Goal: Task Accomplishment & Management: Manage account settings

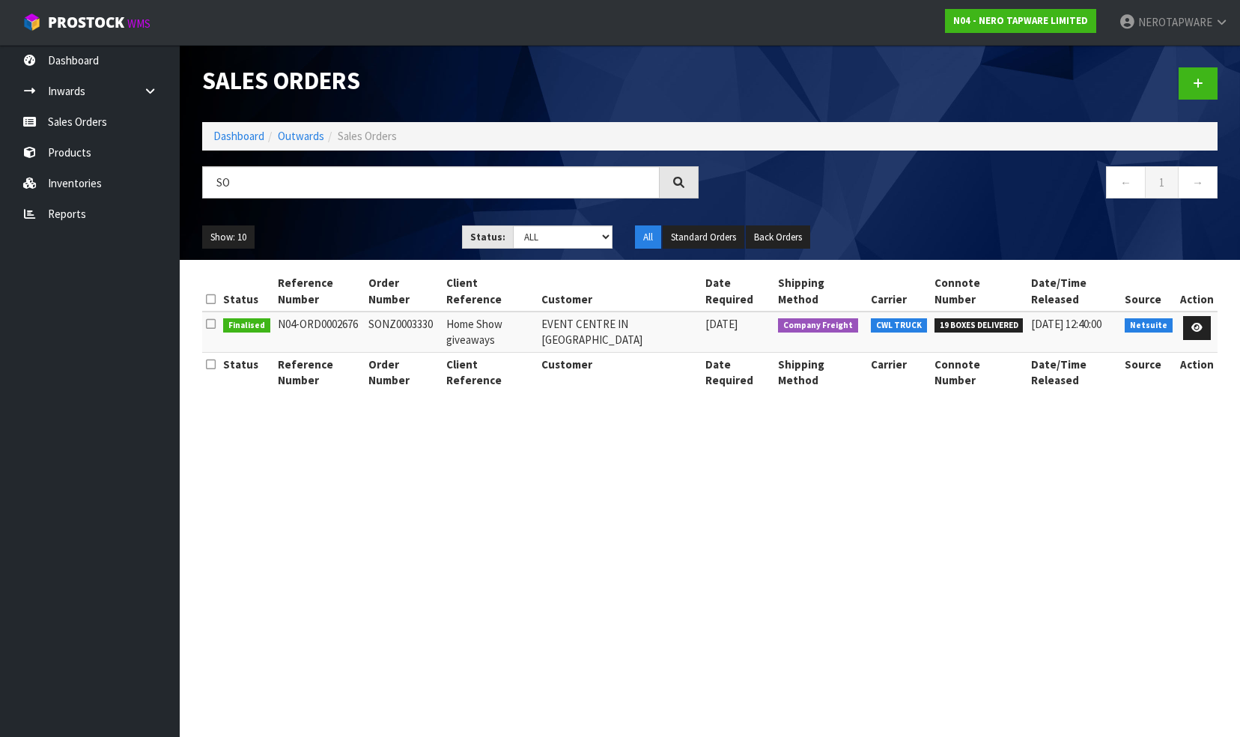
type input "S"
drag, startPoint x: 103, startPoint y: 120, endPoint x: 126, endPoint y: 129, distance: 24.2
click at [103, 120] on link "Sales Orders" at bounding box center [90, 121] width 180 height 31
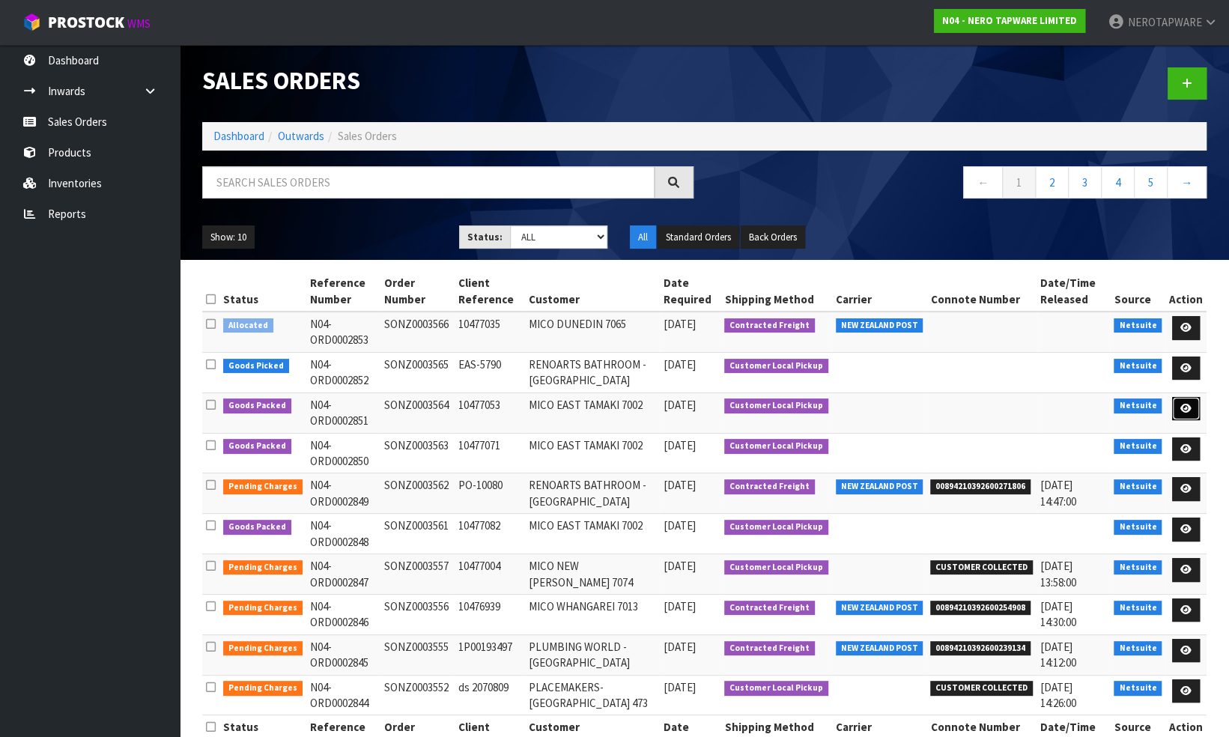
click at [1191, 407] on icon at bounding box center [1186, 409] width 11 height 10
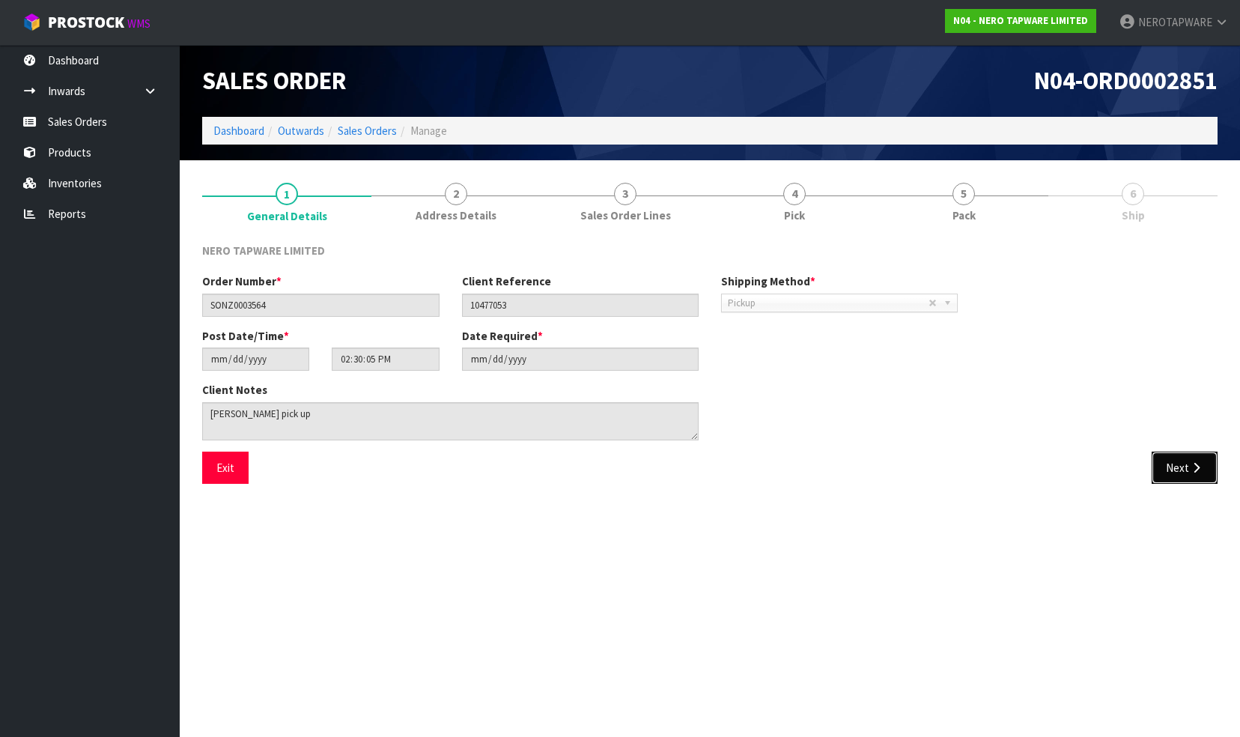
click at [1179, 463] on button "Next" at bounding box center [1185, 468] width 66 height 32
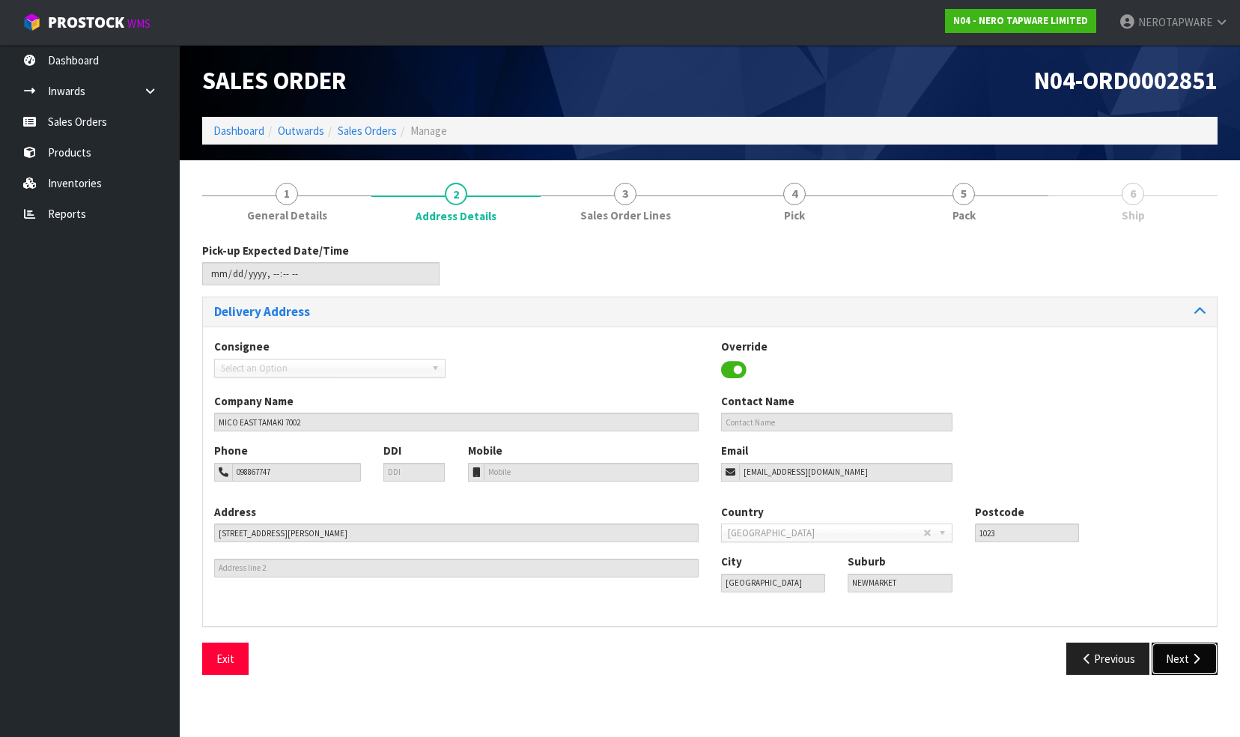
click at [1179, 662] on button "Next" at bounding box center [1185, 659] width 66 height 32
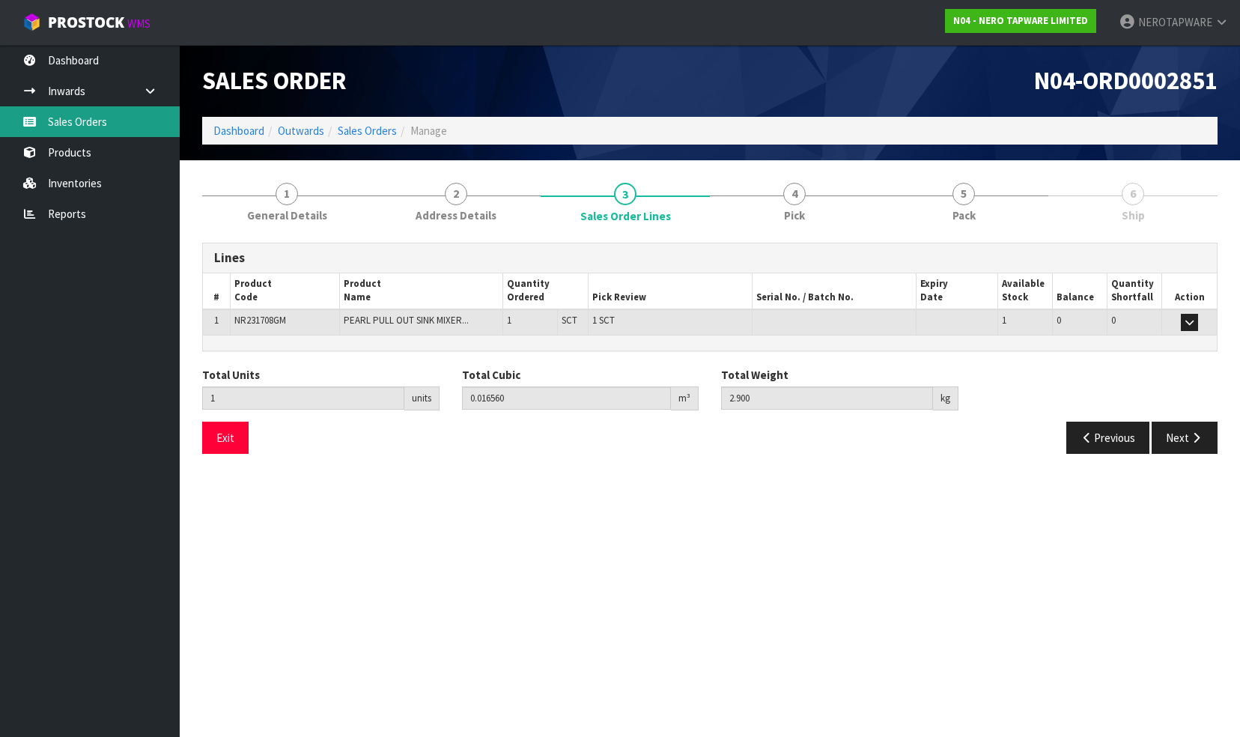
click at [76, 127] on link "Sales Orders" at bounding box center [90, 121] width 180 height 31
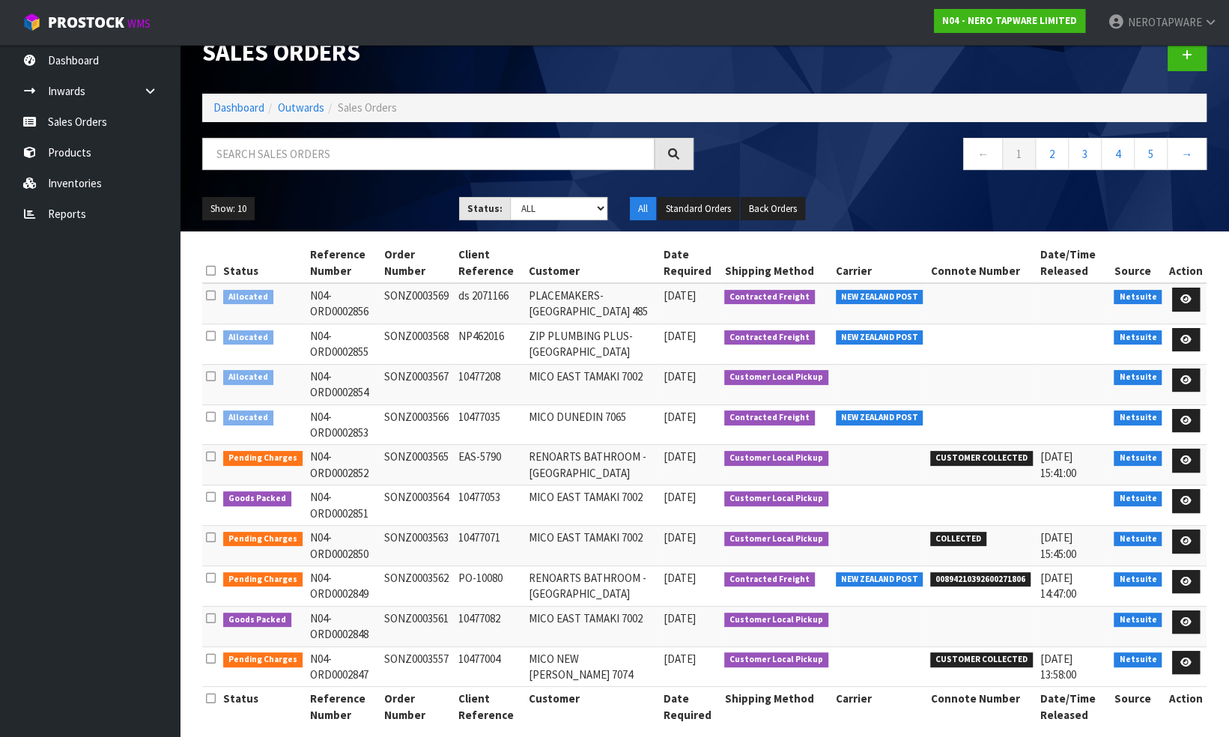
scroll to position [41, 0]
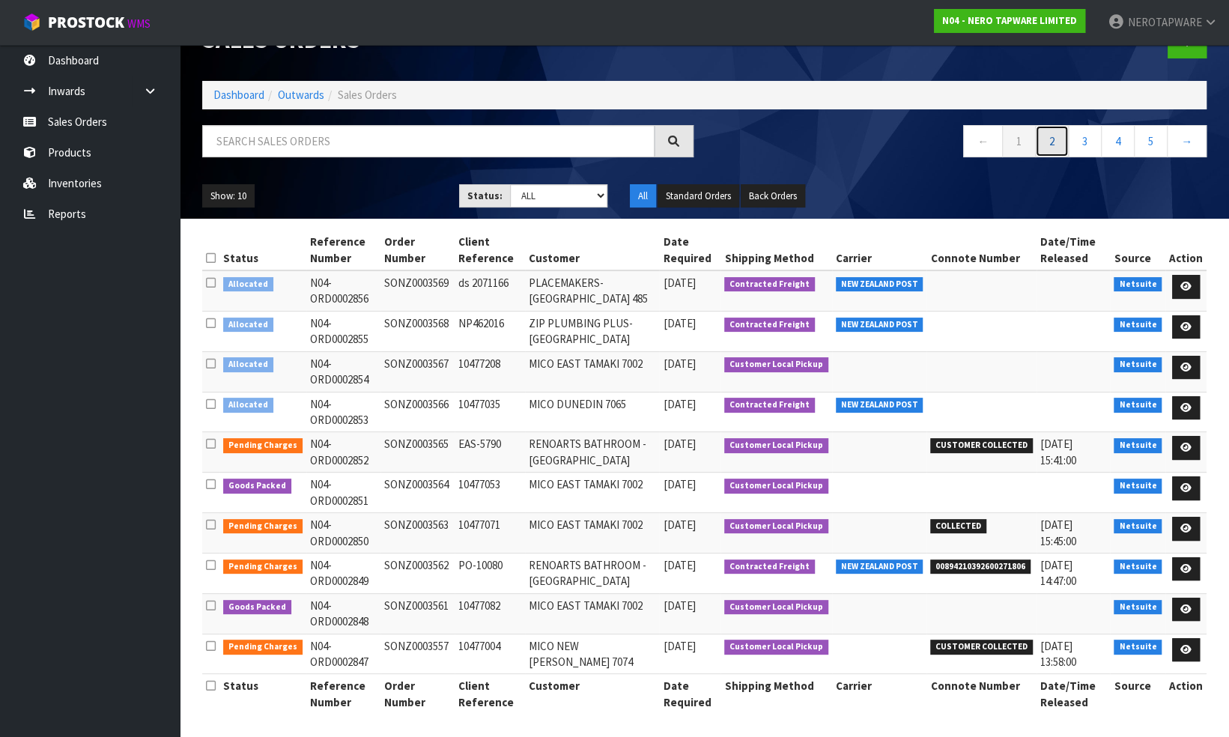
drag, startPoint x: 1046, startPoint y: 133, endPoint x: 1017, endPoint y: 138, distance: 29.7
click at [1046, 133] on link "2" at bounding box center [1052, 141] width 34 height 32
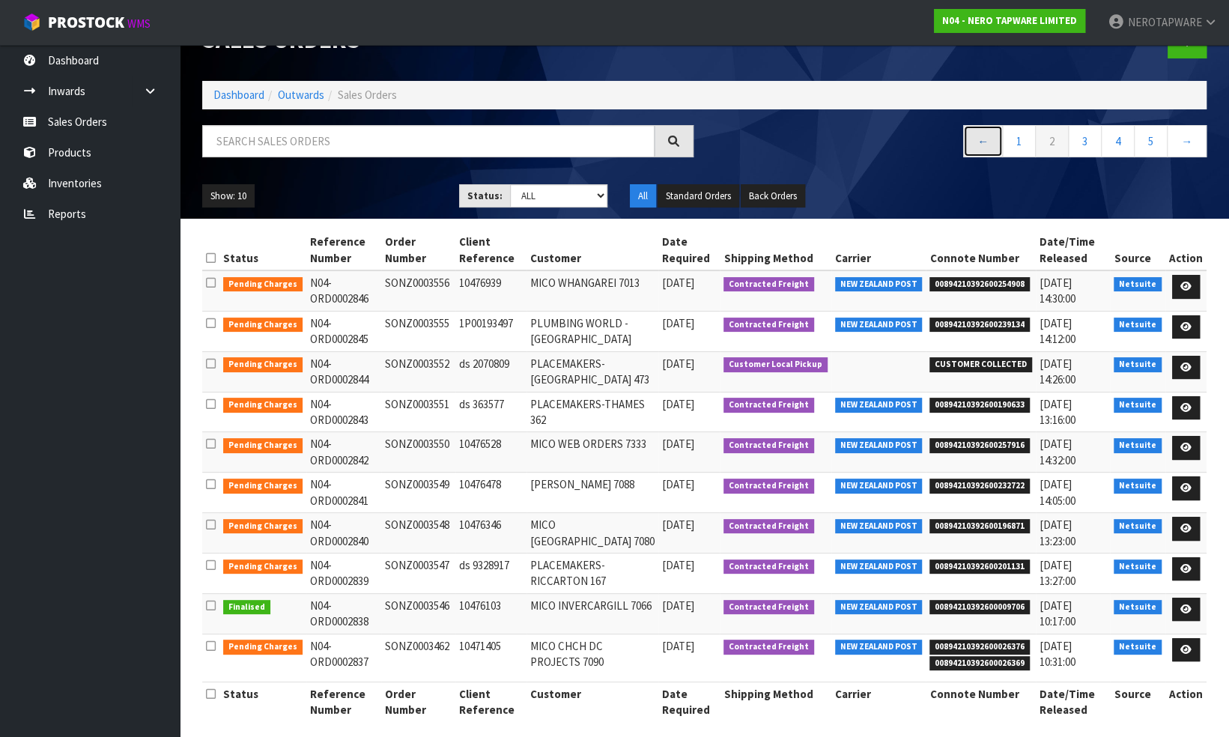
click at [987, 139] on link "←" at bounding box center [983, 141] width 40 height 32
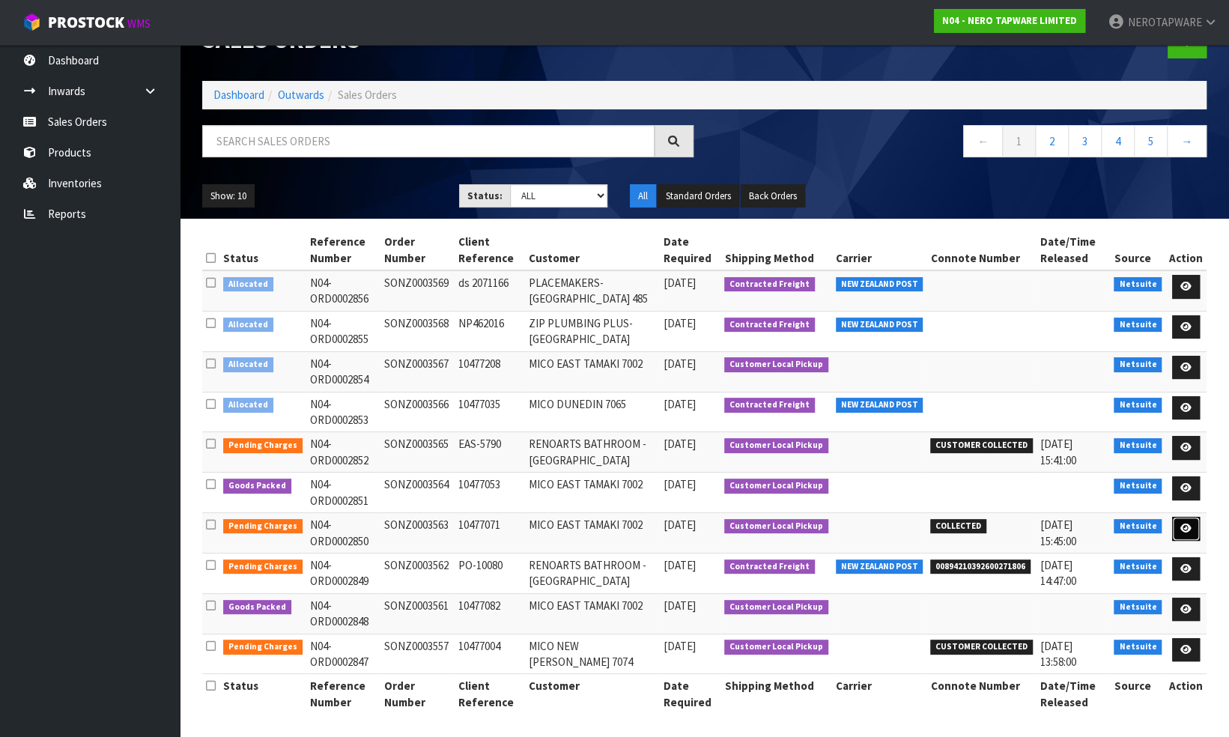
click at [1186, 527] on icon at bounding box center [1186, 529] width 11 height 10
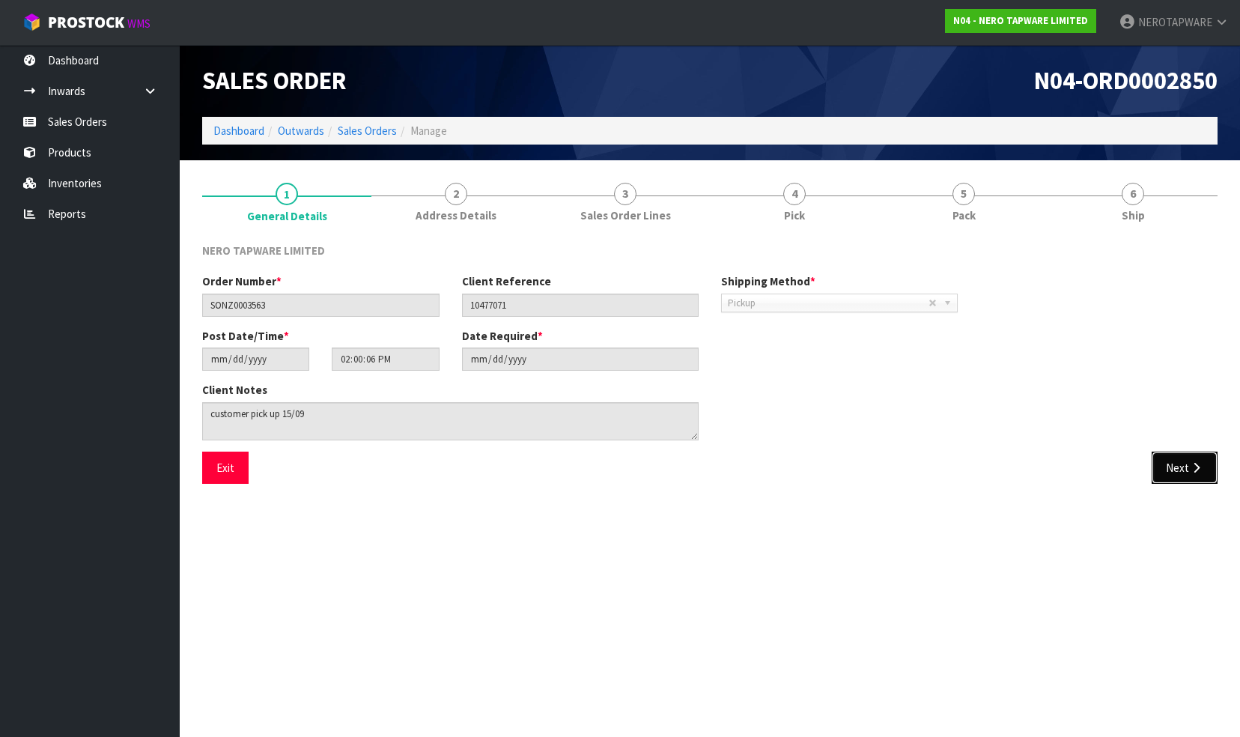
click at [1193, 467] on icon "button" at bounding box center [1197, 467] width 14 height 11
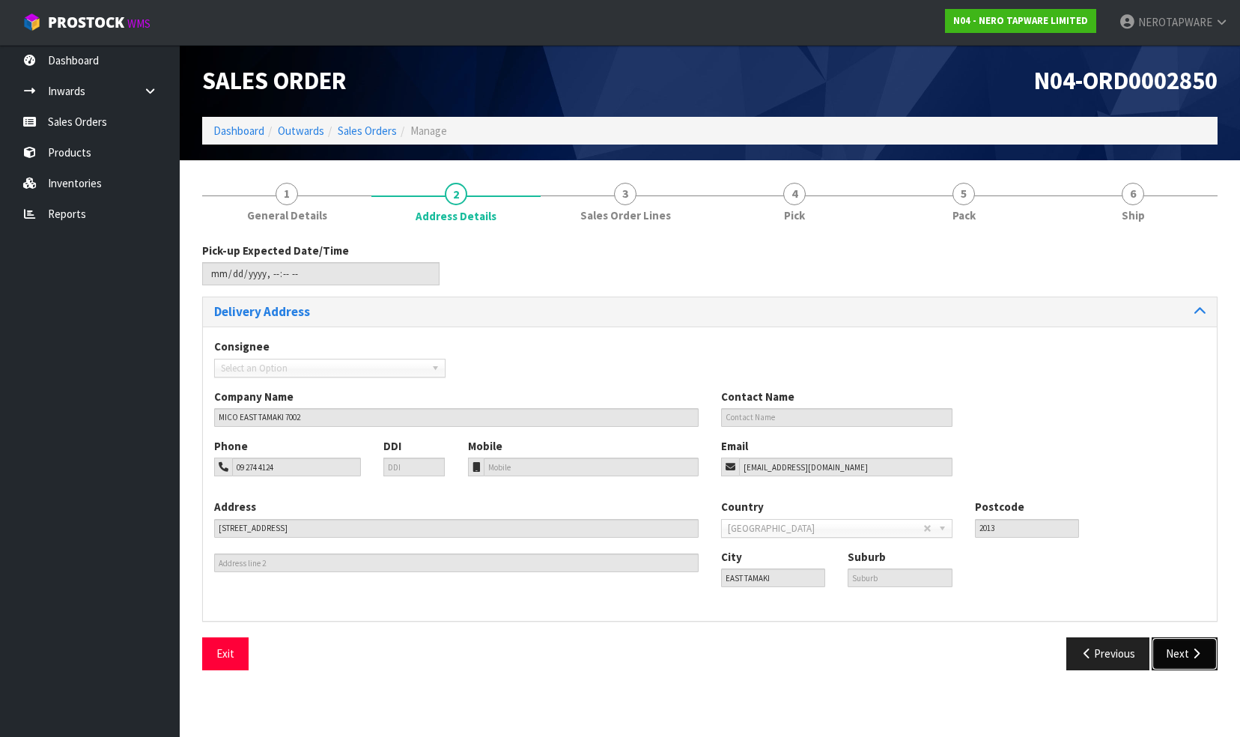
click at [1184, 653] on button "Next" at bounding box center [1185, 653] width 66 height 32
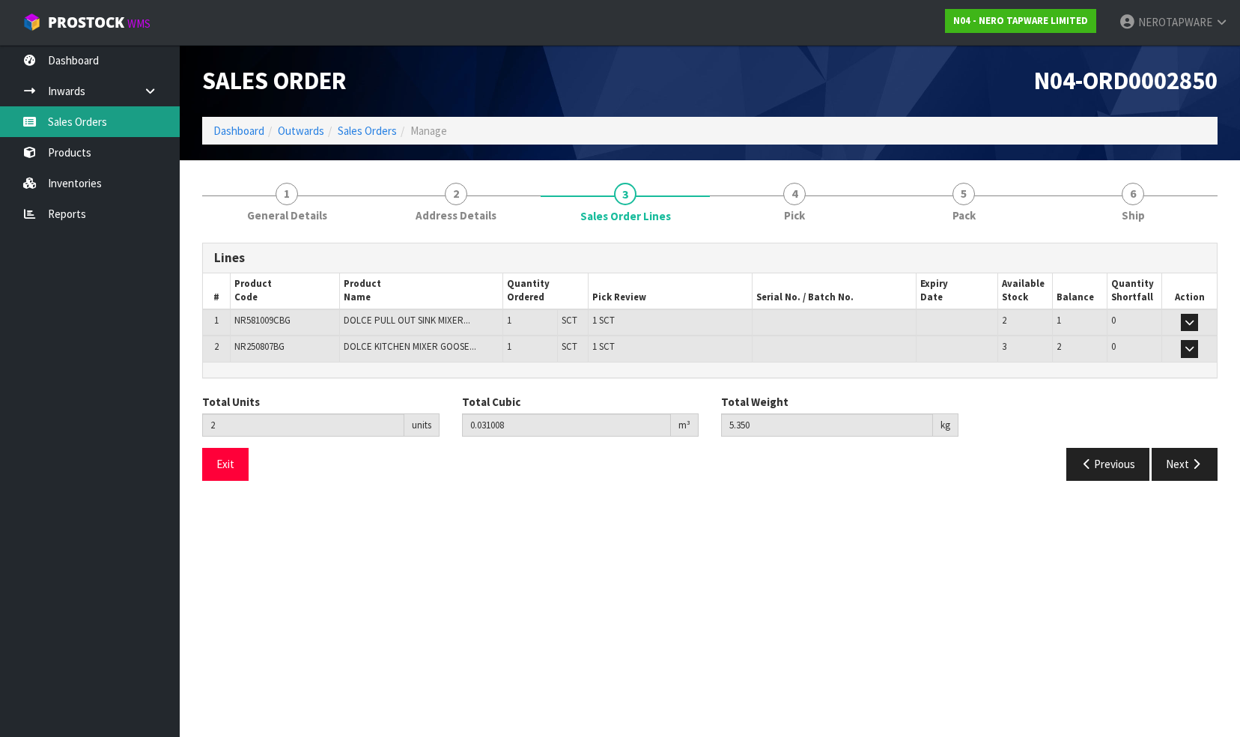
drag, startPoint x: 70, startPoint y: 118, endPoint x: 79, endPoint y: 118, distance: 9.0
click at [70, 118] on link "Sales Orders" at bounding box center [90, 121] width 180 height 31
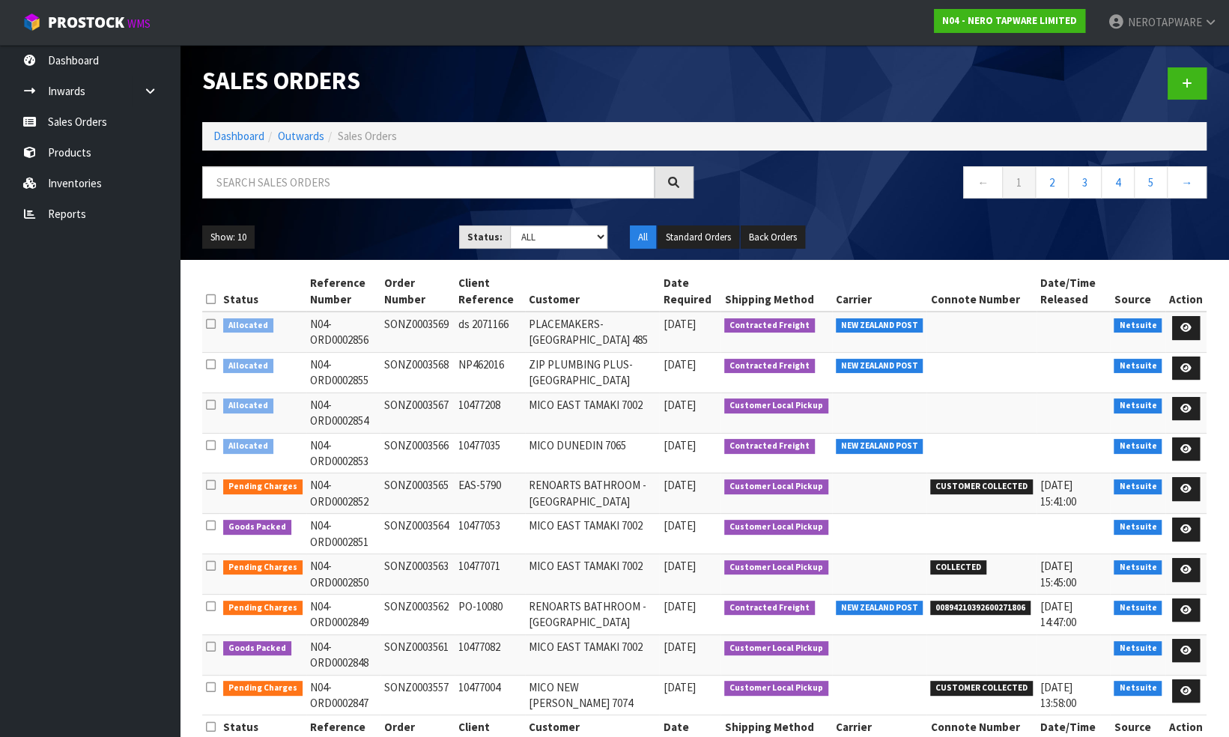
click at [416, 563] on td "SONZ0003563" at bounding box center [418, 574] width 74 height 40
copy td "SONZ0003563"
click at [864, 199] on nav "← 1 2 3 4 5 →" at bounding box center [961, 184] width 491 height 37
